Goal: Information Seeking & Learning: Find specific fact

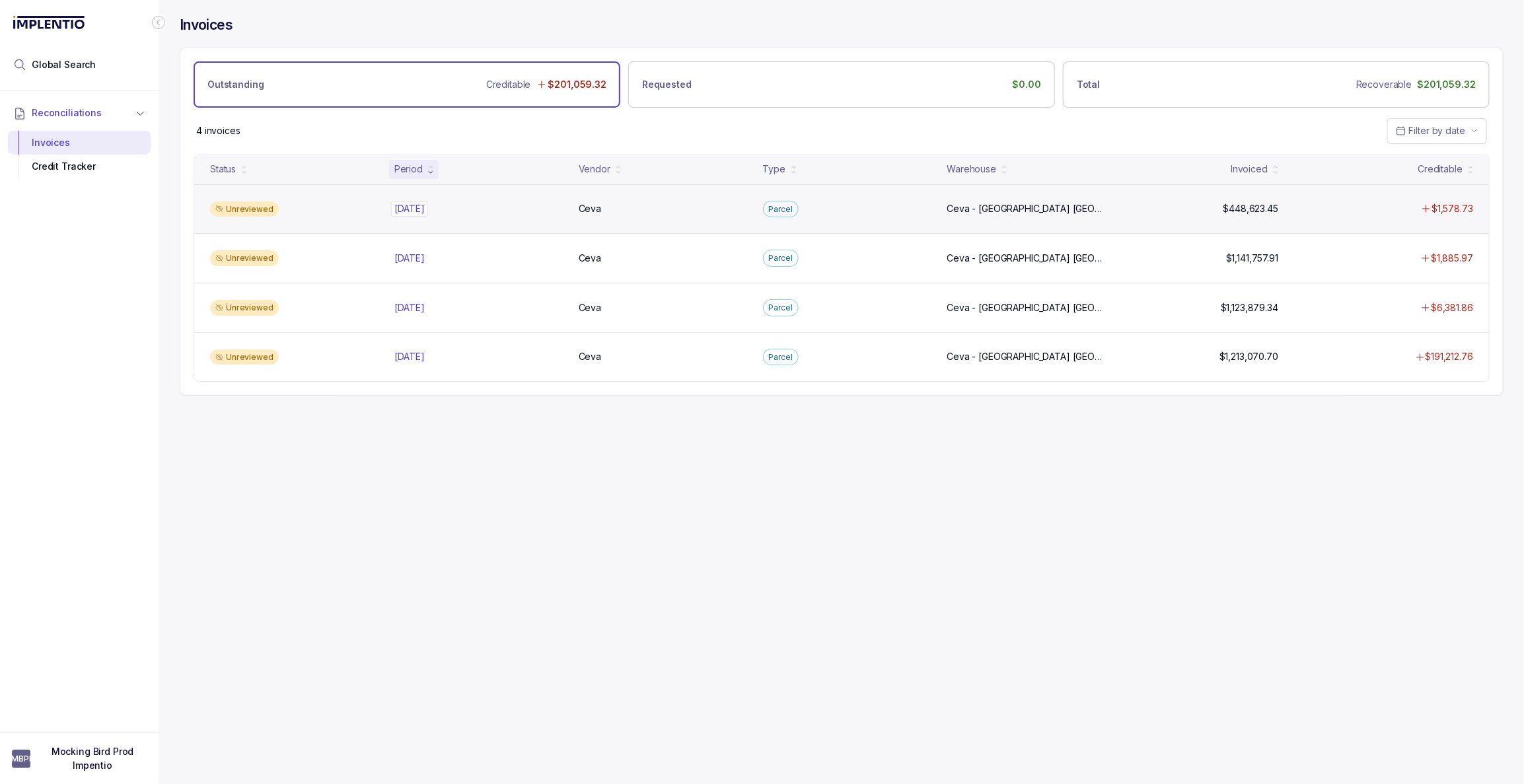
click at [408, 212] on p "[DATE]" at bounding box center [409, 208] width 37 height 15
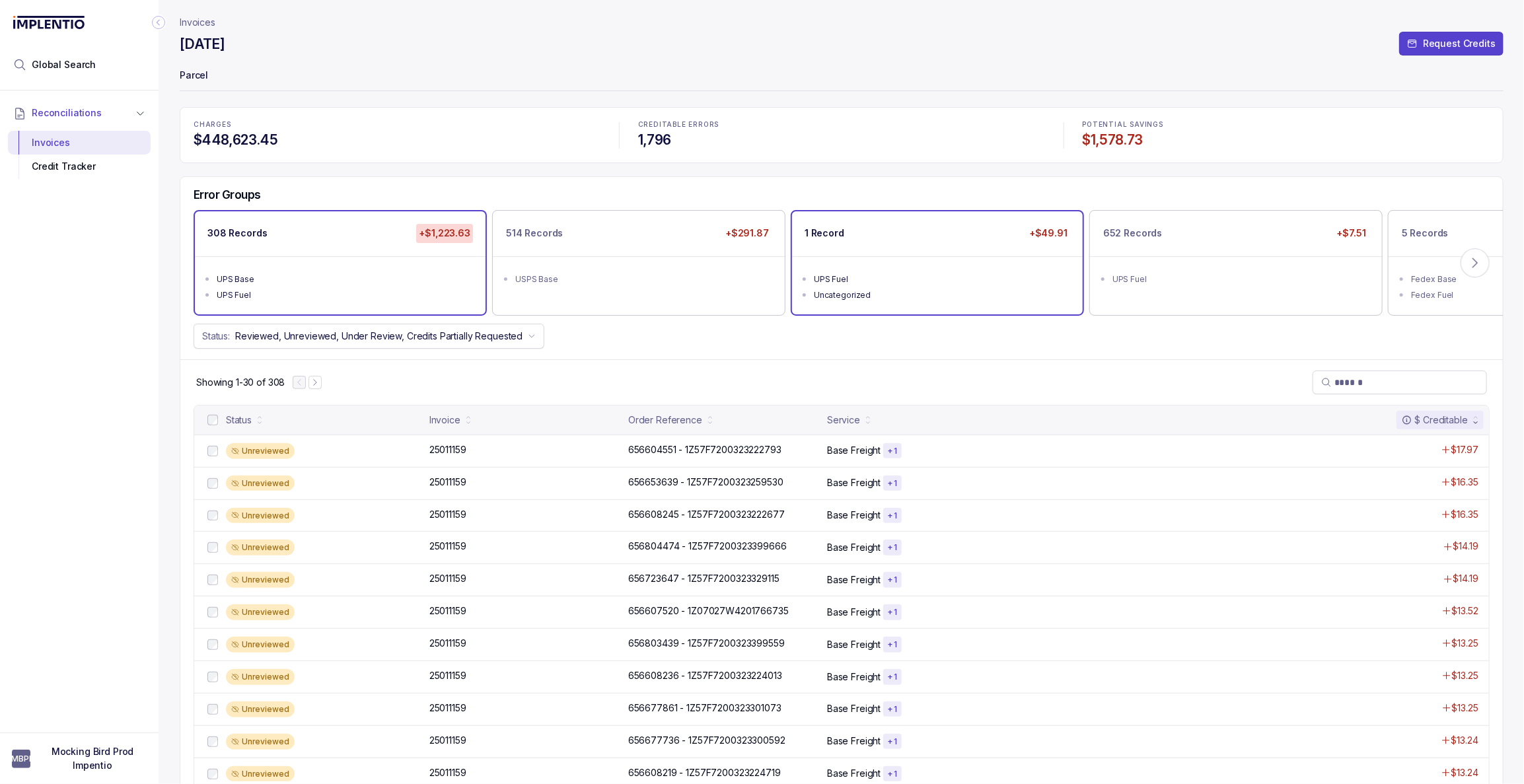
click at [858, 278] on div "UPS Fuel" at bounding box center [941, 279] width 255 height 13
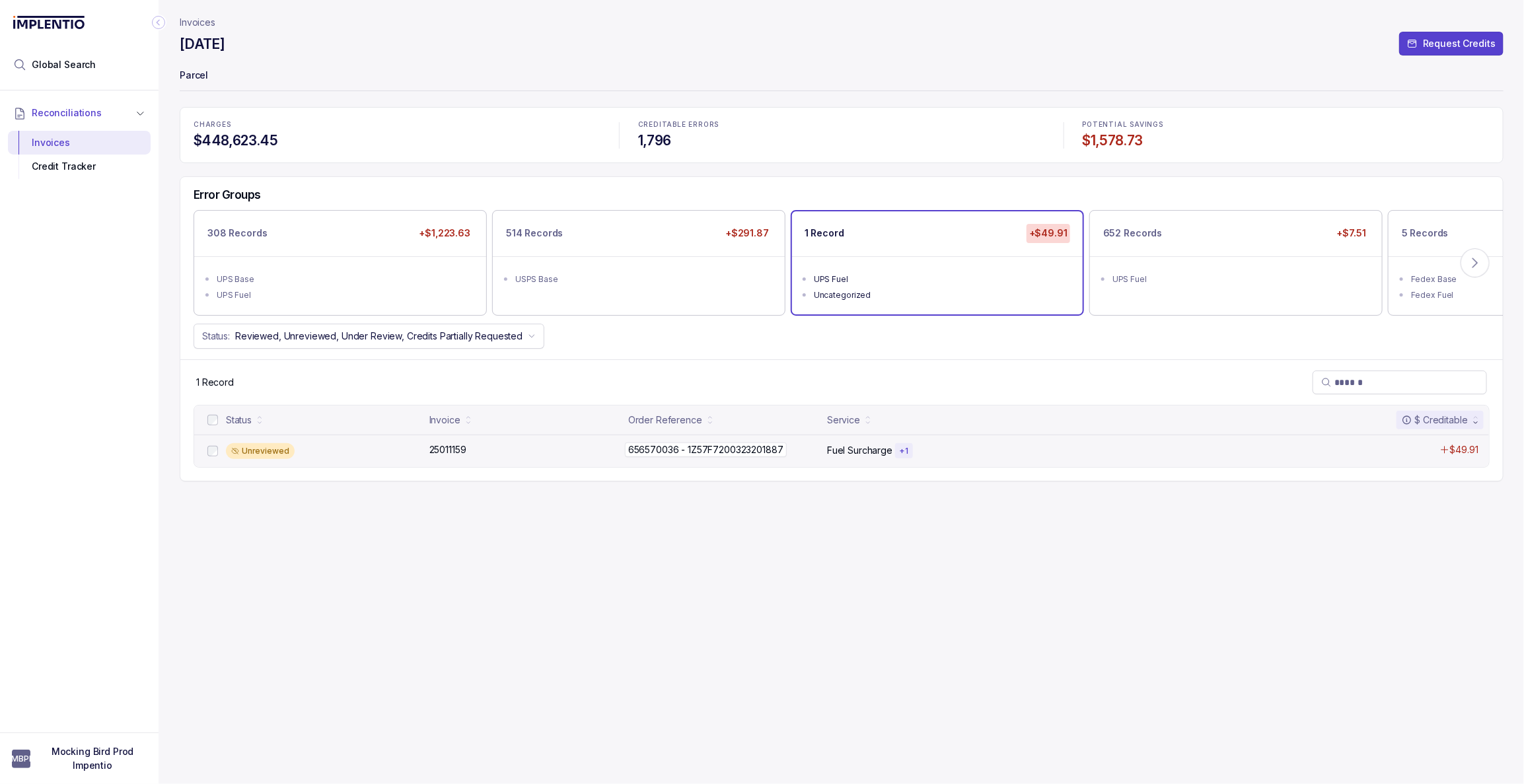
click at [815, 449] on div "656570036 - 1Z57F7200323201887 656570036 - 1Z57F7200323201887" at bounding box center [724, 449] width 191 height 13
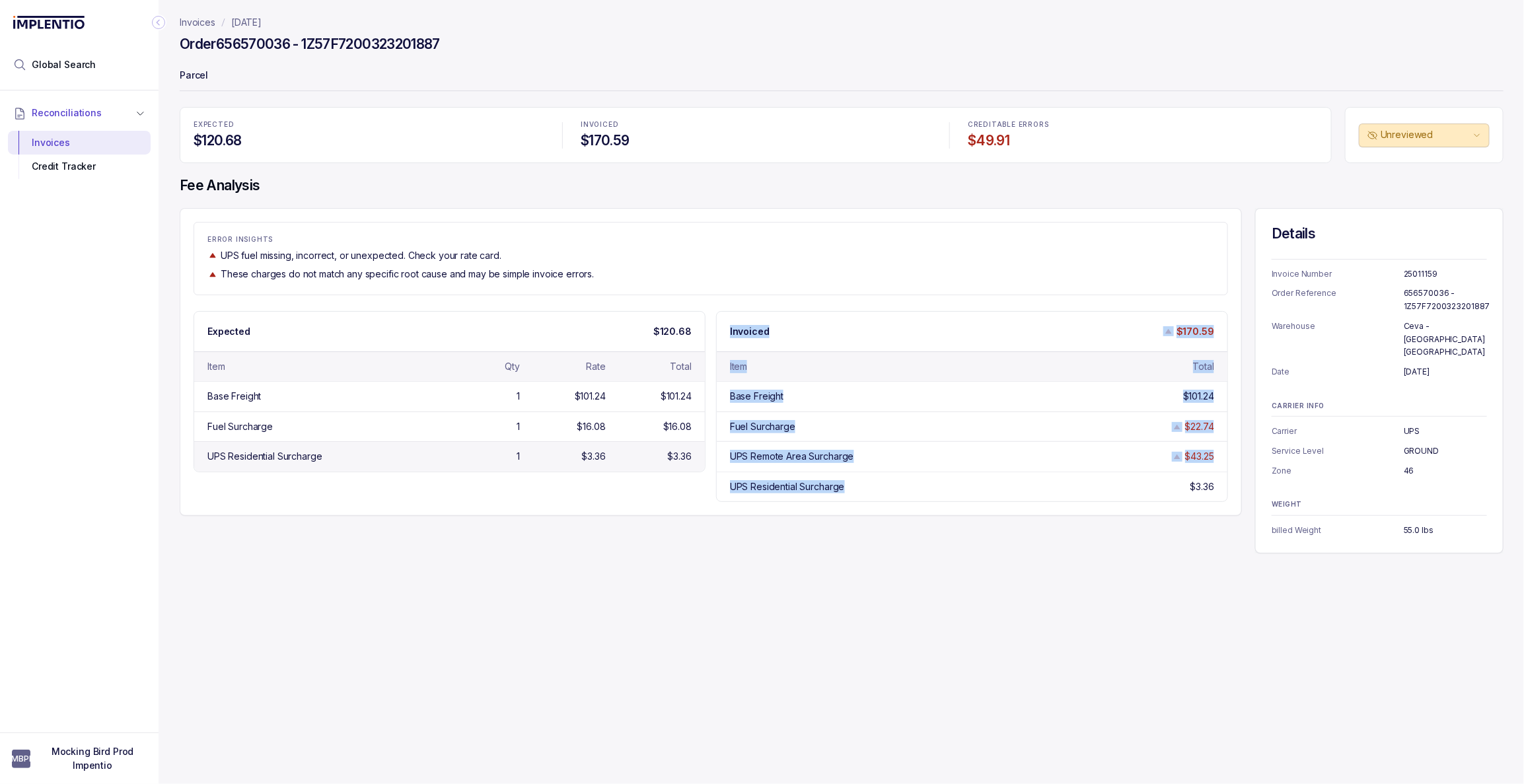
drag, startPoint x: 879, startPoint y: 491, endPoint x: 678, endPoint y: 471, distance: 202.0
click at [678, 471] on div "Expected $120.68 Item Qty Rate Total Base Freight 1 $101.24 $101.24 Fuel Surcha…" at bounding box center [711, 406] width 1035 height 192
click at [783, 463] on div "UPS Remote Area Surcharge" at bounding box center [792, 456] width 124 height 13
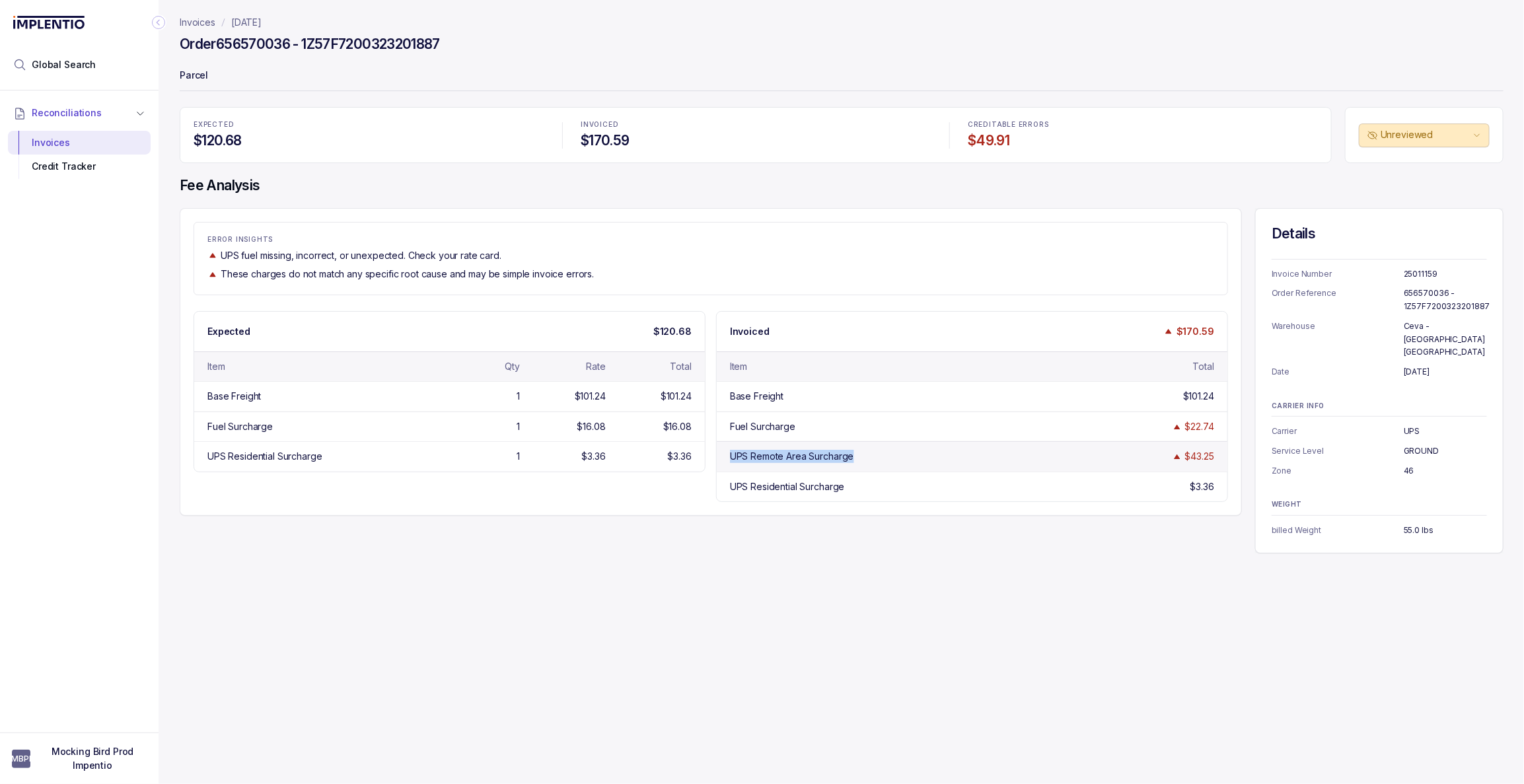
drag, startPoint x: 860, startPoint y: 460, endPoint x: 723, endPoint y: 460, distance: 137.0
click at [723, 460] on div "UPS Remote Area Surcharge $43.25" at bounding box center [972, 456] width 511 height 30
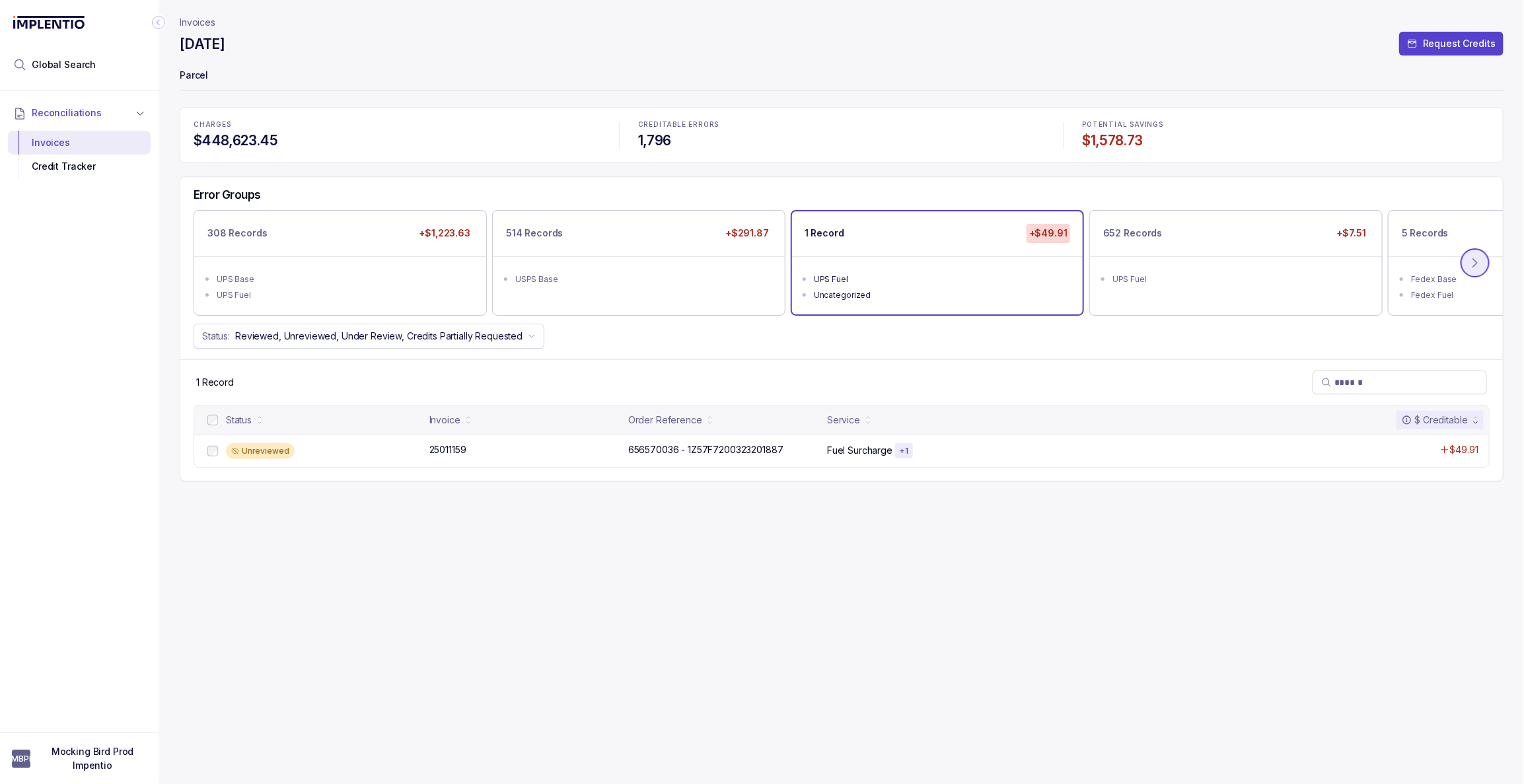
click at [1469, 265] on icon at bounding box center [1475, 263] width 13 height 13
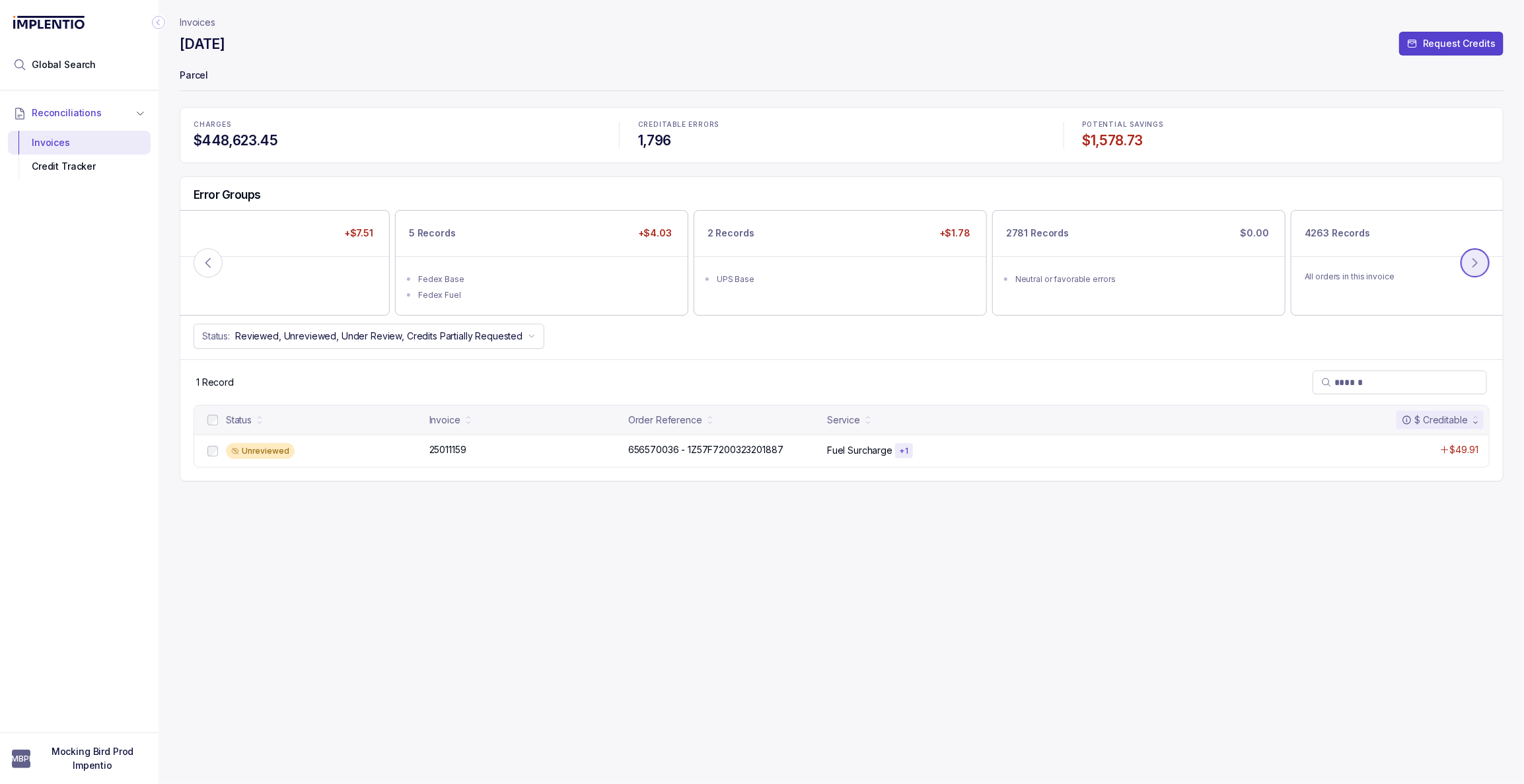
click at [1469, 265] on icon at bounding box center [1475, 263] width 13 height 13
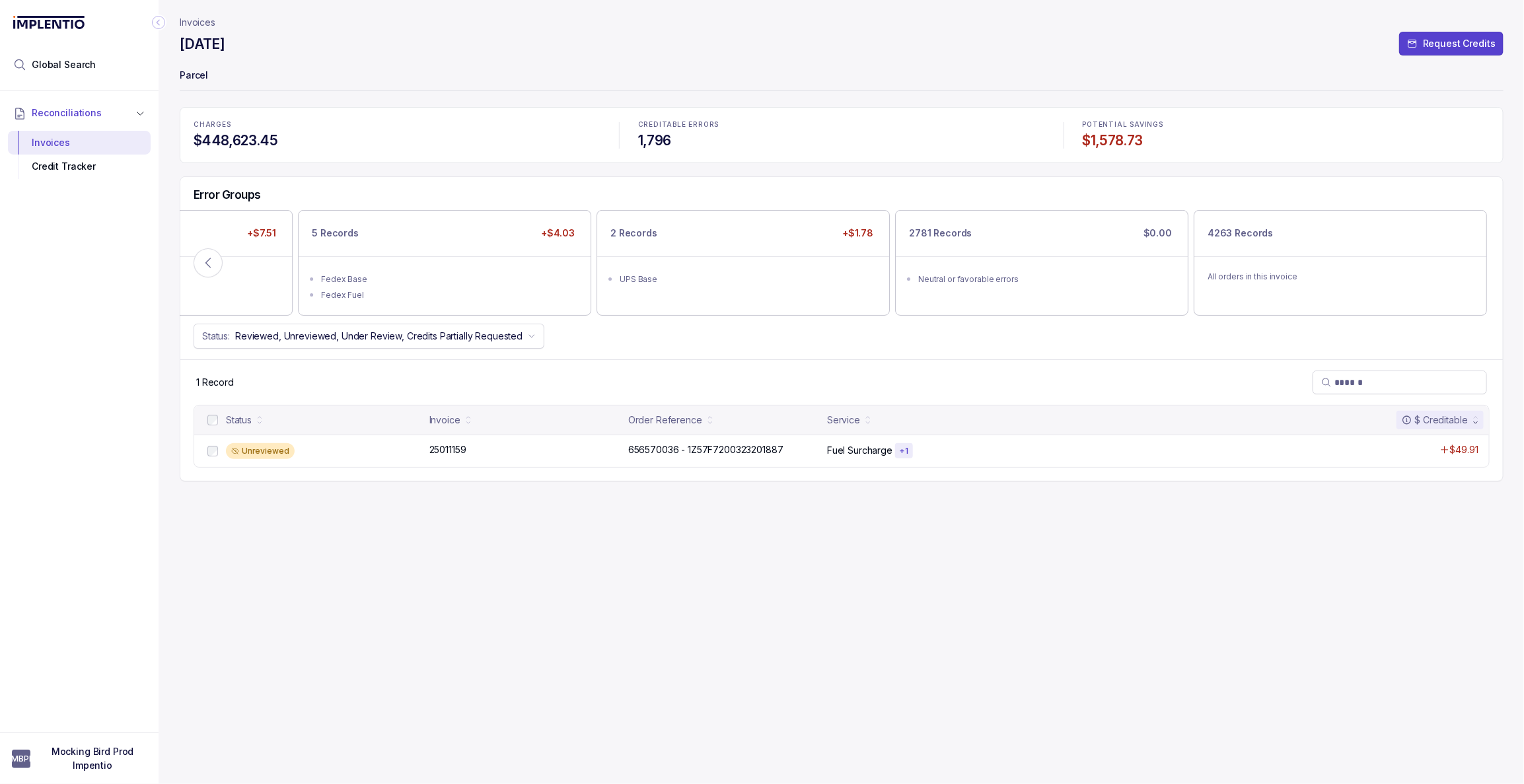
click at [202, 24] on p "Invoices" at bounding box center [197, 22] width 36 height 13
